Goal: Book appointment/travel/reservation

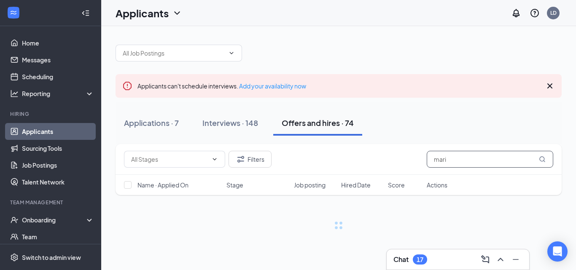
click at [454, 161] on input "mari" at bounding box center [490, 159] width 127 height 17
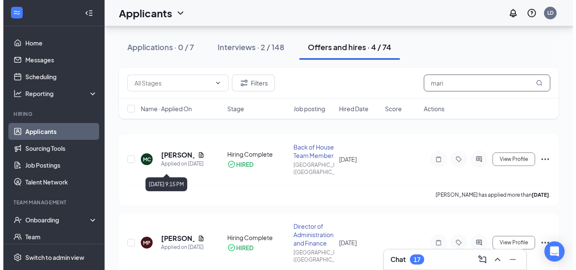
scroll to position [84, 0]
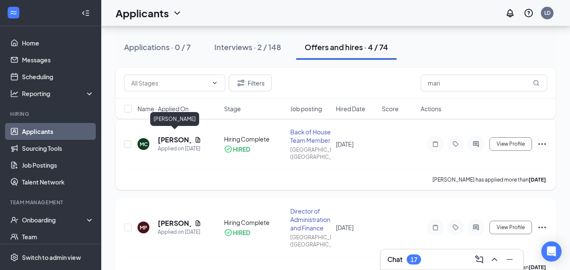
click at [177, 136] on h5 "[PERSON_NAME]" at bounding box center [174, 139] width 33 height 9
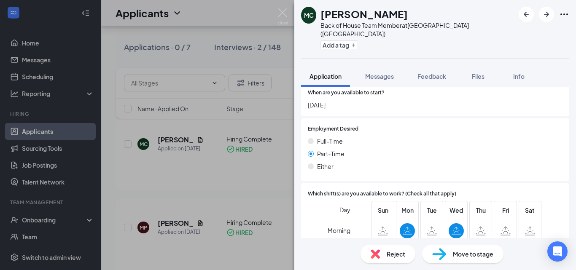
scroll to position [676, 0]
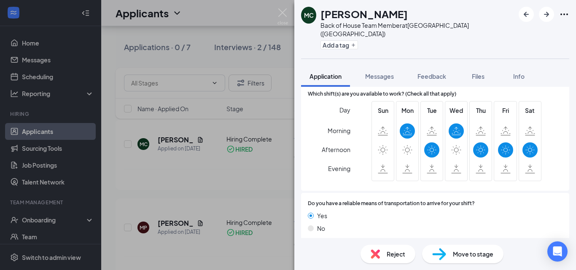
click at [306, 249] on icon "ChevronDown" at bounding box center [306, 254] width 10 height 10
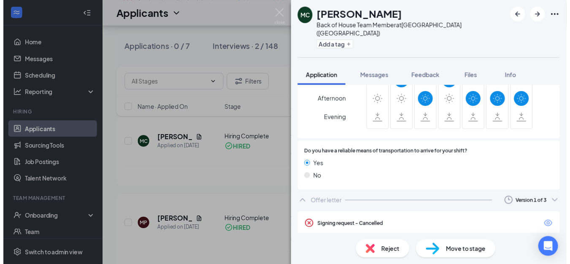
scroll to position [727, 0]
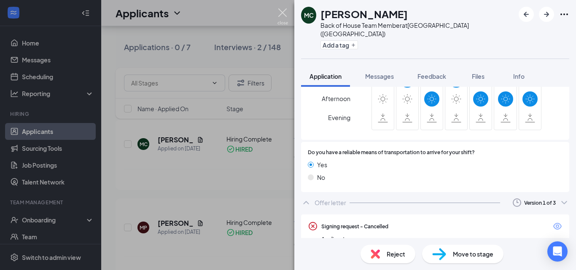
click at [282, 11] on img at bounding box center [283, 16] width 11 height 16
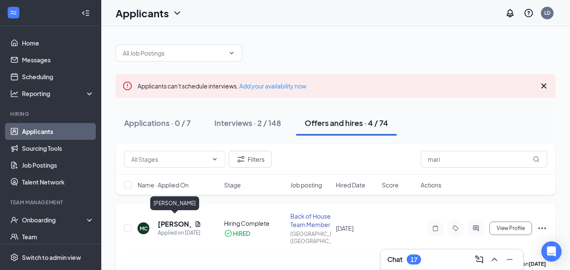
click at [174, 220] on h5 "[PERSON_NAME]" at bounding box center [174, 224] width 33 height 9
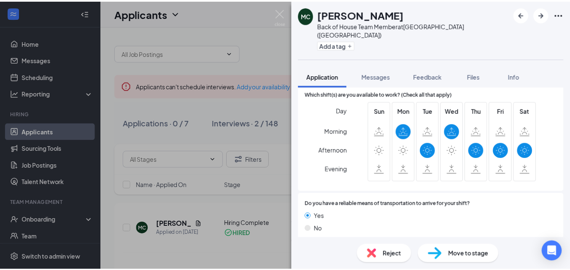
scroll to position [676, 0]
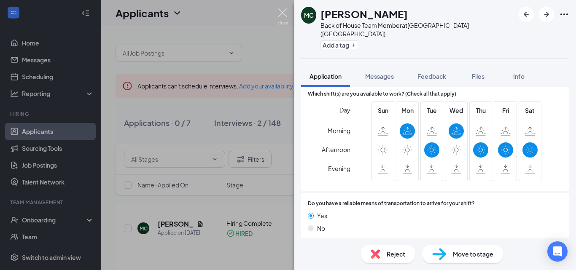
drag, startPoint x: 283, startPoint y: 13, endPoint x: 325, endPoint y: 69, distance: 69.7
click at [283, 13] on img at bounding box center [283, 16] width 11 height 16
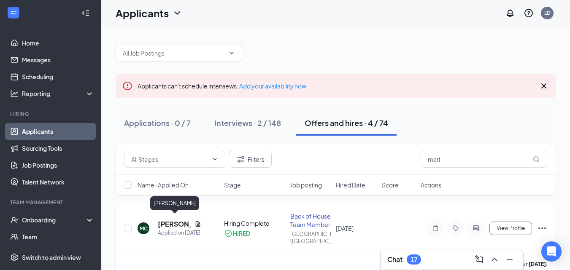
click at [182, 221] on h5 "[PERSON_NAME]" at bounding box center [174, 224] width 33 height 9
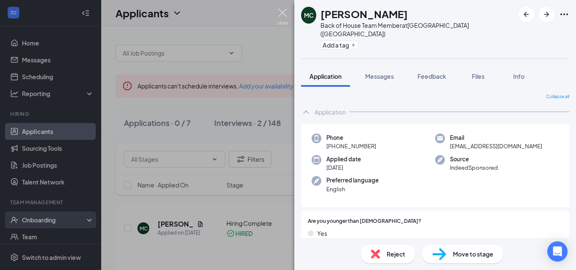
drag, startPoint x: 285, startPoint y: 12, endPoint x: 51, endPoint y: 214, distance: 308.8
click at [285, 12] on img at bounding box center [283, 16] width 11 height 16
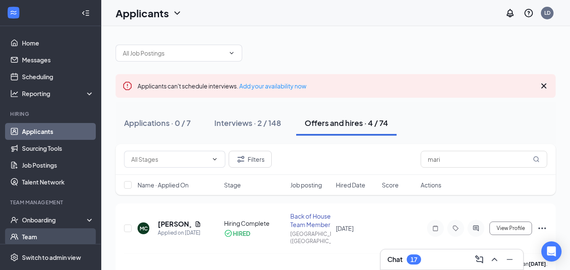
click at [35, 236] on link "Team" at bounding box center [58, 237] width 72 height 17
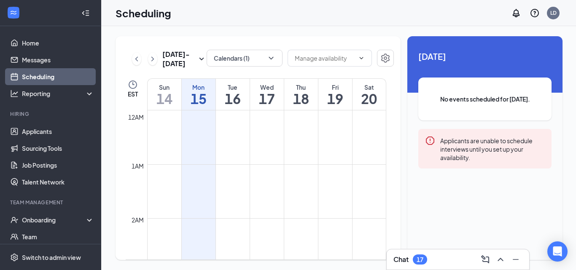
scroll to position [415, 0]
click at [368, 97] on h1 "20" at bounding box center [370, 99] width 34 height 14
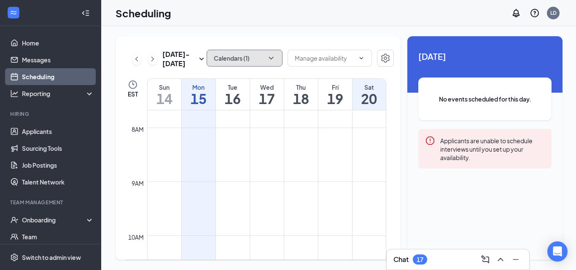
click at [265, 57] on button "Calendars (1)" at bounding box center [245, 58] width 76 height 17
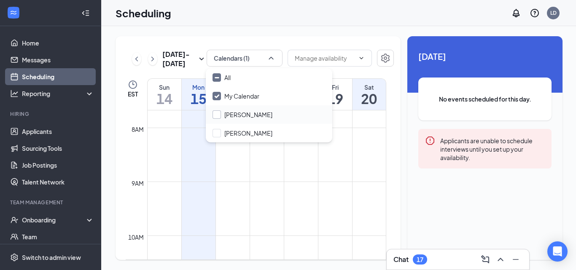
drag, startPoint x: 228, startPoint y: 114, endPoint x: 441, endPoint y: 157, distance: 217.0
click at [229, 114] on input "[PERSON_NAME]" at bounding box center [243, 115] width 60 height 8
checkbox input "true"
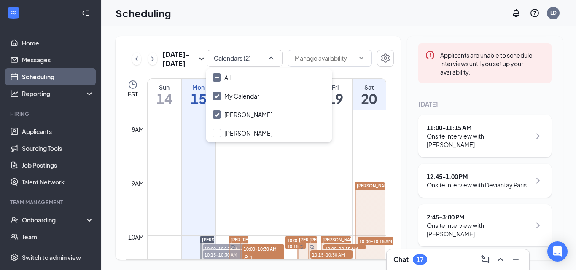
scroll to position [120, 0]
click at [380, 96] on h1 "20" at bounding box center [370, 99] width 34 height 14
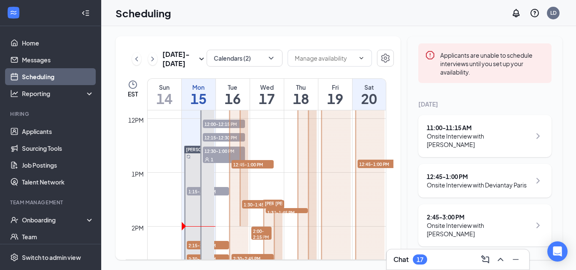
scroll to position [752, 0]
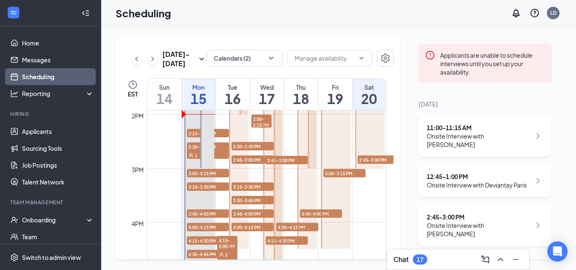
click at [379, 160] on span "2:45-3:00 PM" at bounding box center [379, 160] width 42 height 8
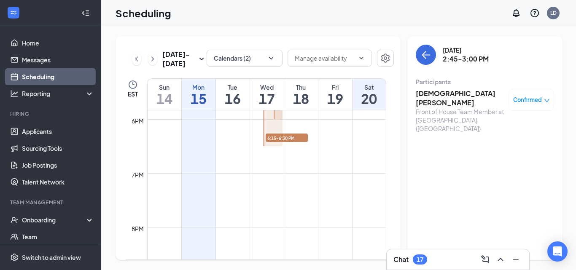
scroll to position [752, 0]
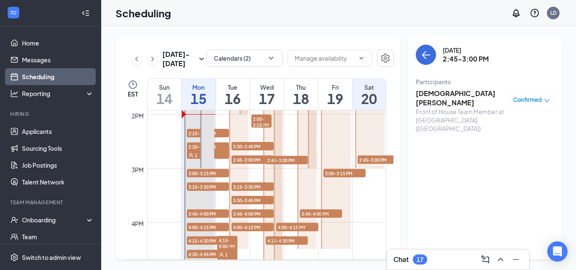
click at [350, 171] on span "3:00-3:15 PM" at bounding box center [345, 173] width 42 height 8
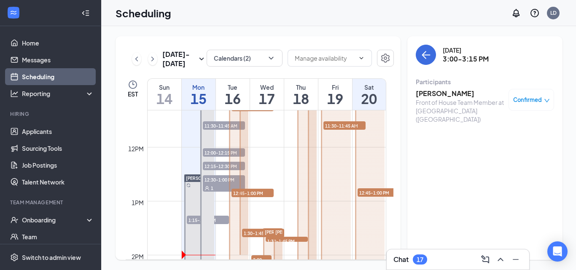
scroll to position [541, 0]
